Goal: Task Accomplishment & Management: Complete application form

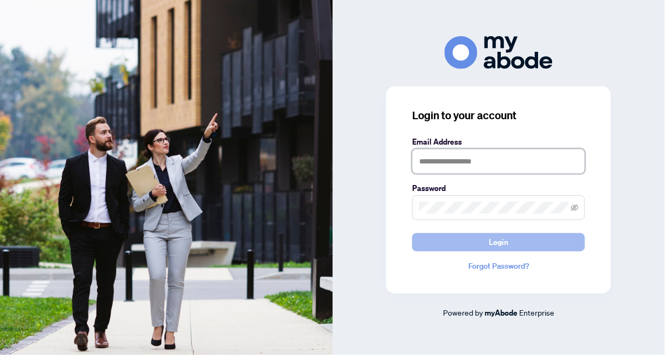
type input "**********"
click at [477, 241] on button "Login" at bounding box center [498, 242] width 173 height 18
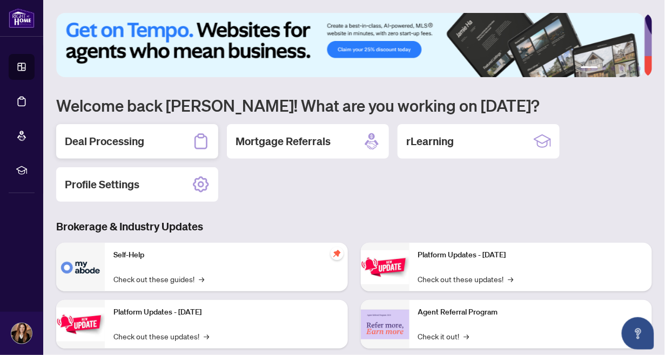
click at [154, 137] on div "Deal Processing" at bounding box center [137, 141] width 162 height 35
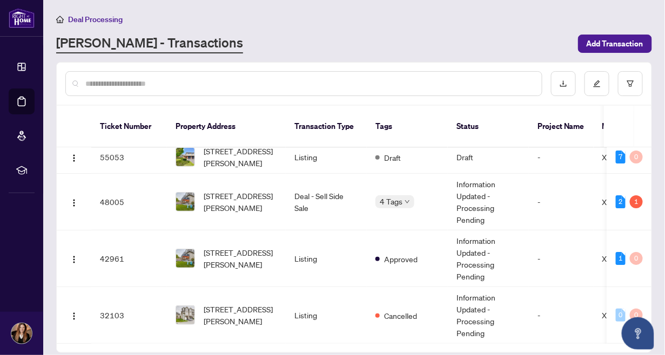
scroll to position [9, 0]
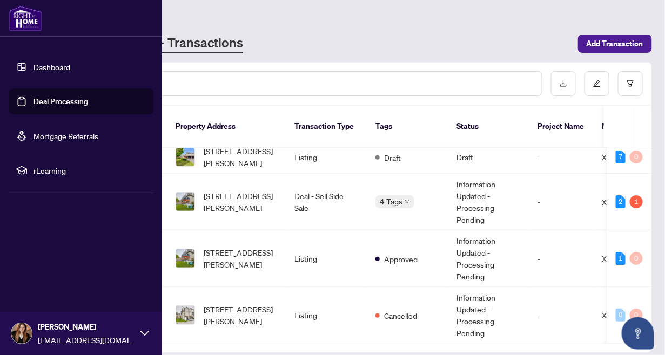
click at [33, 62] on link "Dashboard" at bounding box center [51, 67] width 37 height 10
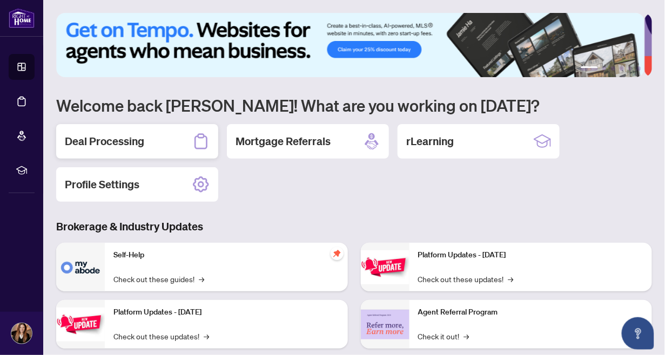
click at [111, 139] on h2 "Deal Processing" at bounding box center [104, 141] width 79 height 15
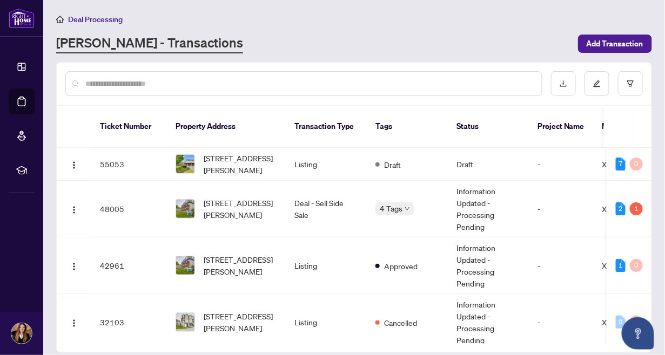
scroll to position [9, 0]
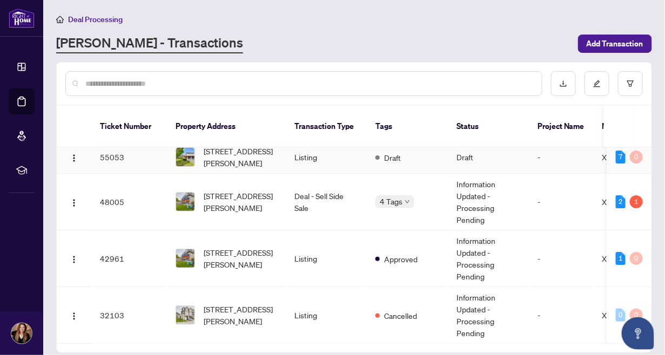
click at [648, 141] on td "7 0" at bounding box center [629, 157] width 44 height 33
click at [200, 79] on input "text" at bounding box center [309, 84] width 448 height 12
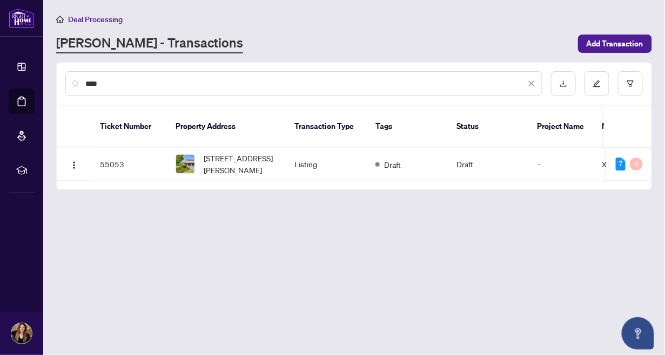
scroll to position [0, 0]
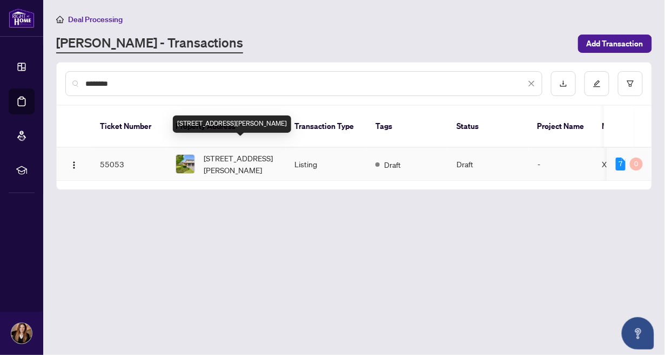
type input "********"
click at [212, 152] on span "207 Montmorency Dr, Hamilton, Ontario L8K 5H3, Canada" at bounding box center [240, 164] width 73 height 24
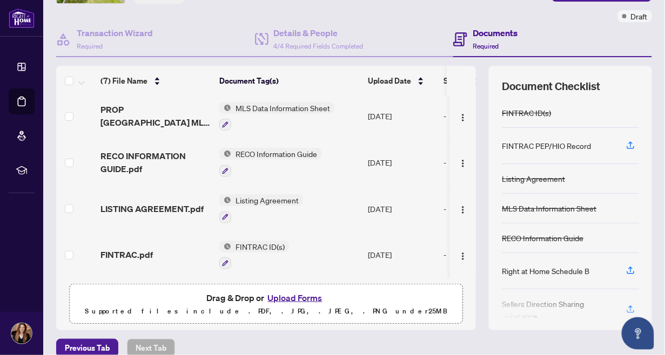
scroll to position [95, 0]
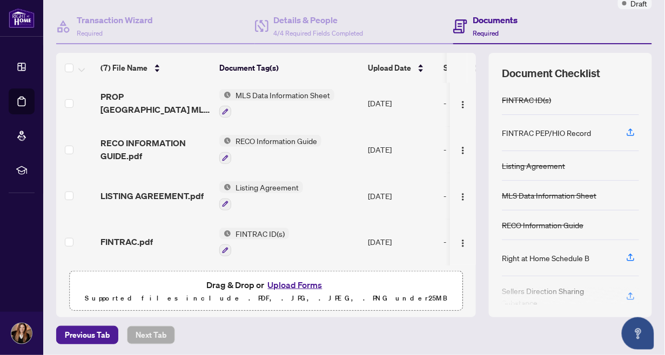
click at [286, 285] on button "Upload Forms" at bounding box center [295, 285] width 61 height 14
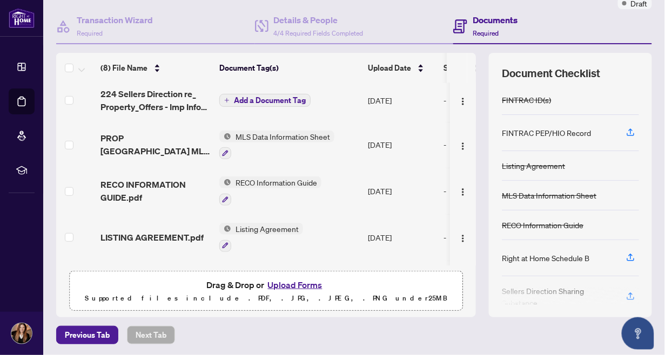
scroll to position [0, 0]
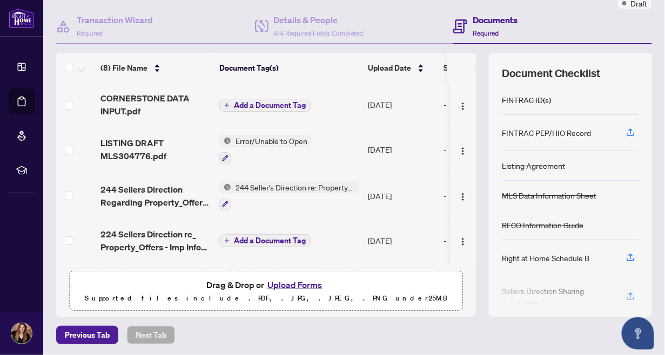
click at [264, 103] on span "Add a Document Tag" at bounding box center [270, 106] width 72 height 8
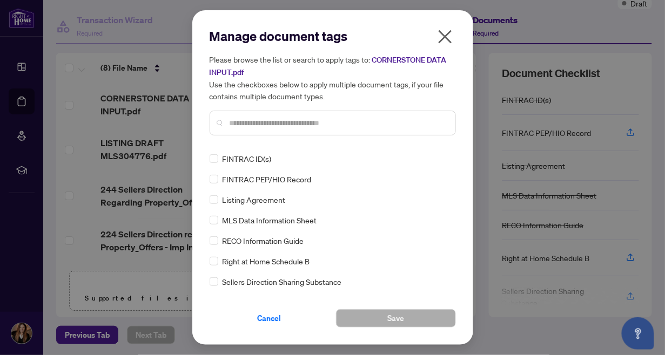
click at [290, 120] on input "text" at bounding box center [338, 123] width 217 height 12
type input "*"
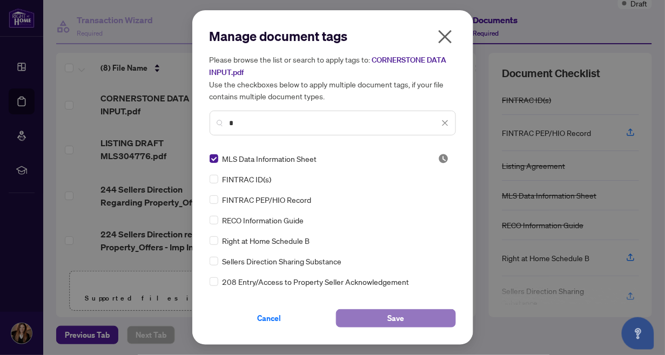
click at [402, 317] on span "Save" at bounding box center [395, 318] width 17 height 17
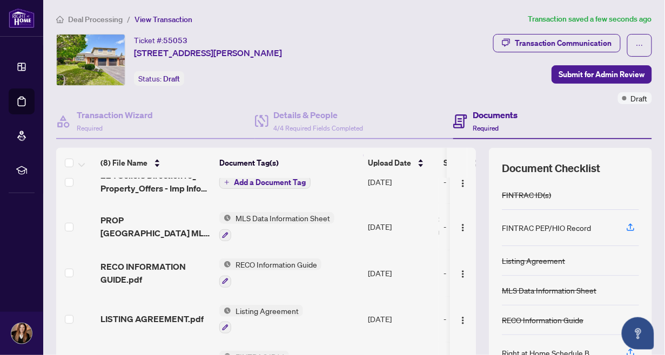
scroll to position [186, 0]
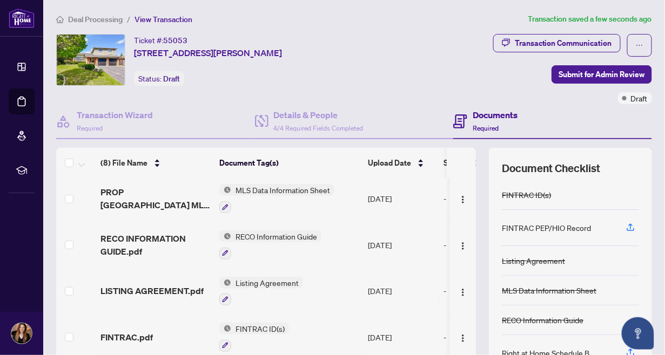
click at [464, 179] on td at bounding box center [463, 199] width 26 height 46
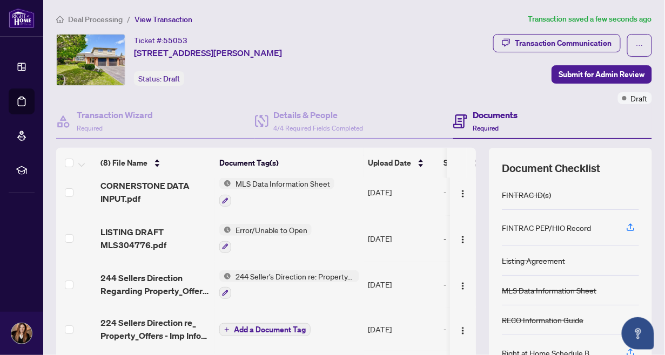
scroll to position [0, 0]
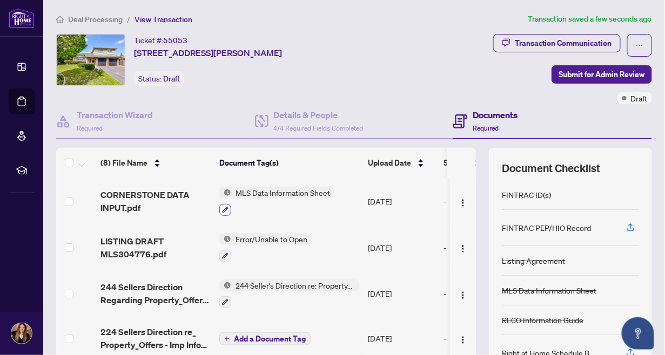
click at [226, 207] on icon "button" at bounding box center [225, 210] width 6 height 6
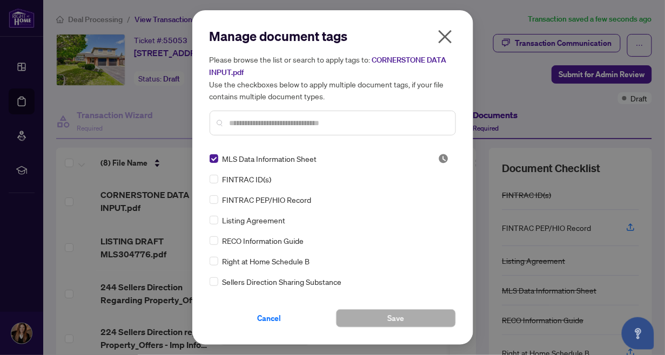
click at [454, 292] on div "Manage document tags Please browse the list or search to apply tags to: CORNERS…" at bounding box center [333, 178] width 246 height 300
click at [381, 129] on div at bounding box center [333, 123] width 246 height 25
click at [317, 128] on input "text" at bounding box center [338, 123] width 217 height 12
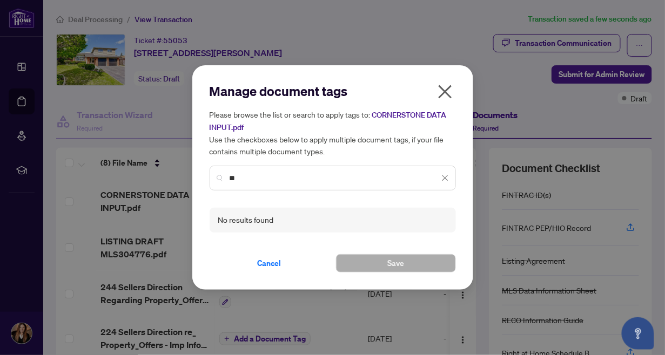
type input "*"
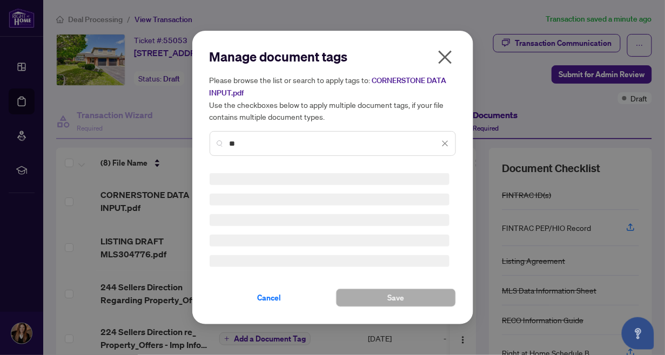
type input "*"
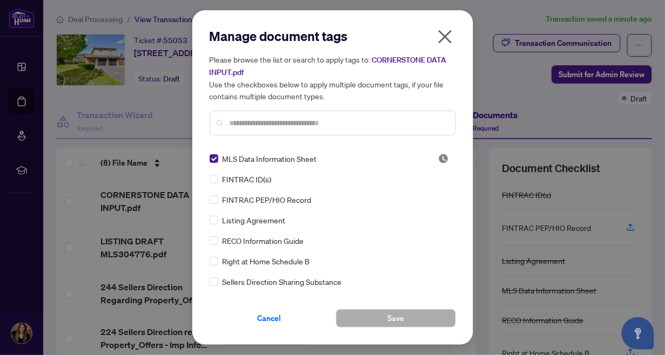
click at [439, 34] on icon "close" at bounding box center [445, 36] width 17 height 17
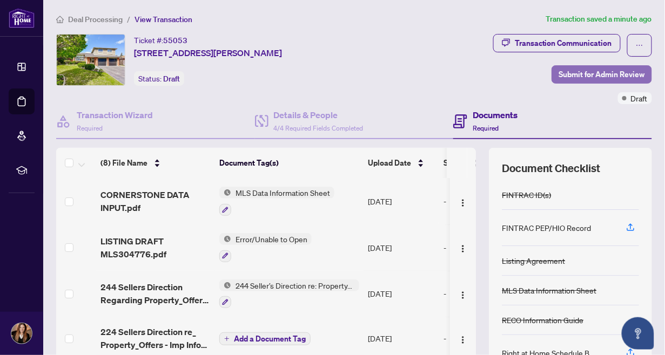
click at [581, 72] on span "Submit for Admin Review" at bounding box center [602, 74] width 86 height 17
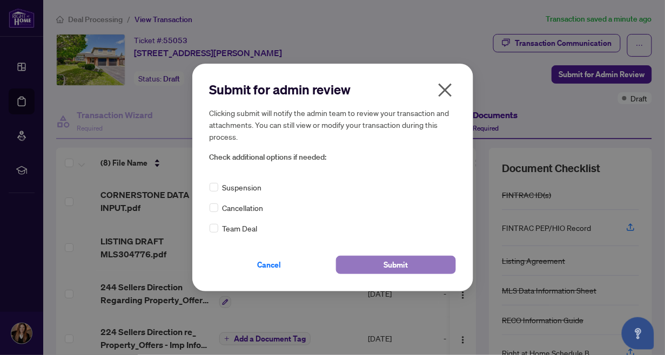
click at [395, 264] on span "Submit" at bounding box center [396, 265] width 24 height 17
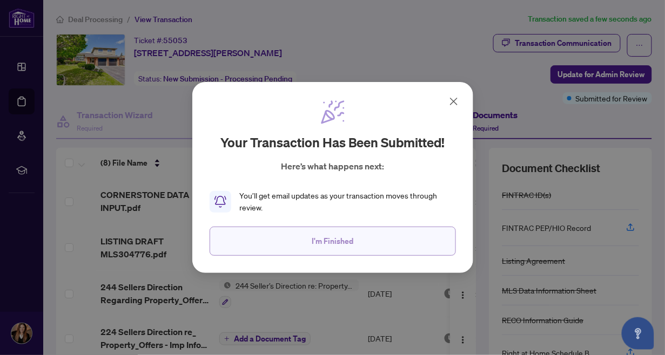
click at [372, 238] on button "I'm Finished" at bounding box center [333, 241] width 246 height 29
